Goal: Task Accomplishment & Management: Use online tool/utility

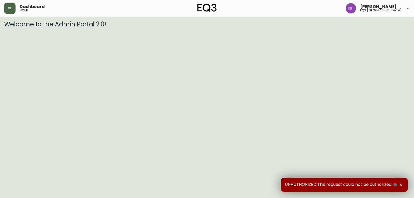
click at [13, 9] on button "button" at bounding box center [9, 8] width 11 height 11
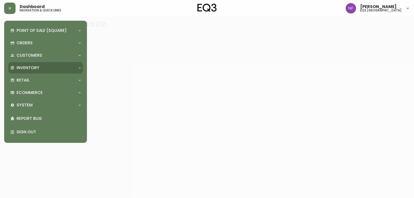
click at [41, 67] on div "Inventory" at bounding box center [42, 68] width 65 height 6
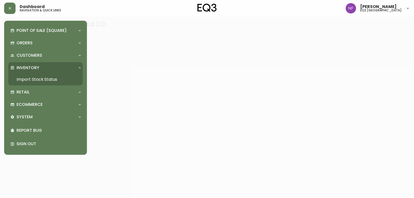
click at [39, 78] on link "Import Stock Status" at bounding box center [45, 80] width 75 height 12
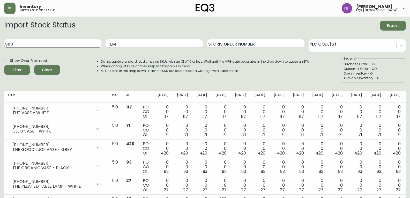
click at [85, 42] on input "SKU" at bounding box center [52, 43] width 97 height 8
paste input "[PHONE_NUMBER]"
type input "[PHONE_NUMBER]"
click at [4, 65] on button "Filter" at bounding box center [17, 70] width 26 height 10
